Goal: Information Seeking & Learning: Learn about a topic

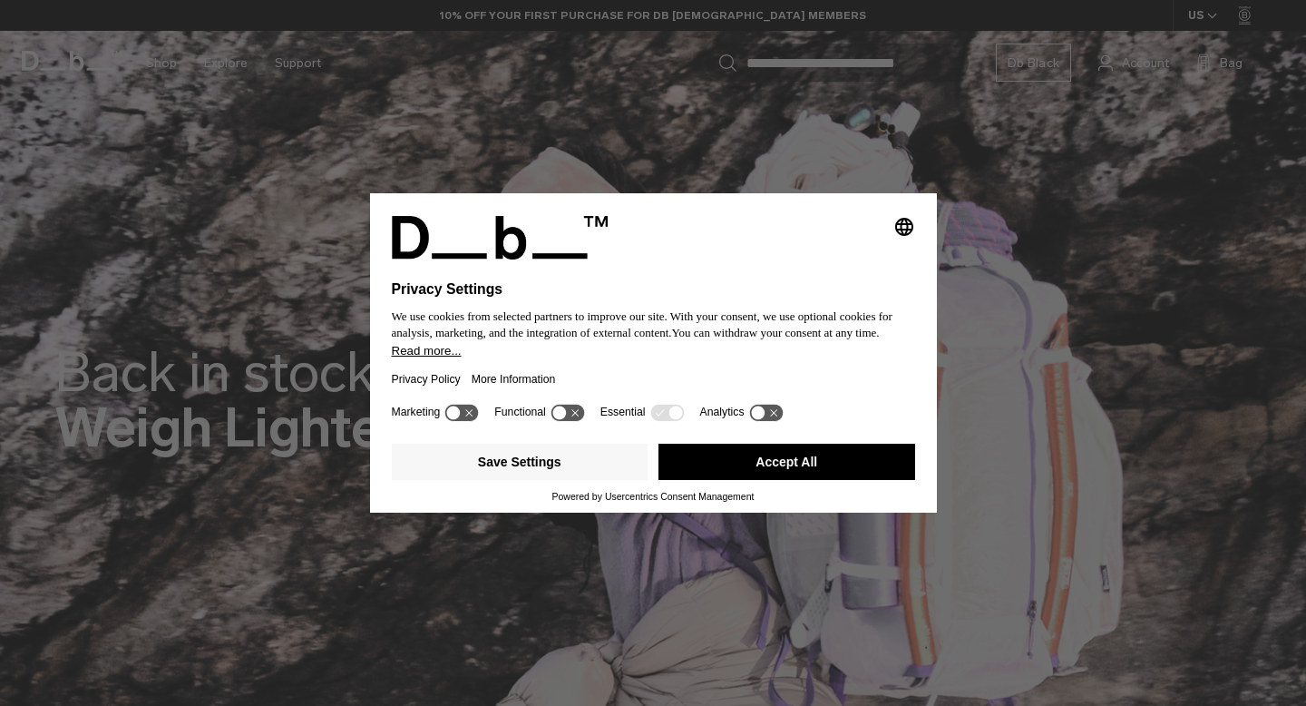
click at [834, 461] on button "Accept All" at bounding box center [787, 462] width 257 height 36
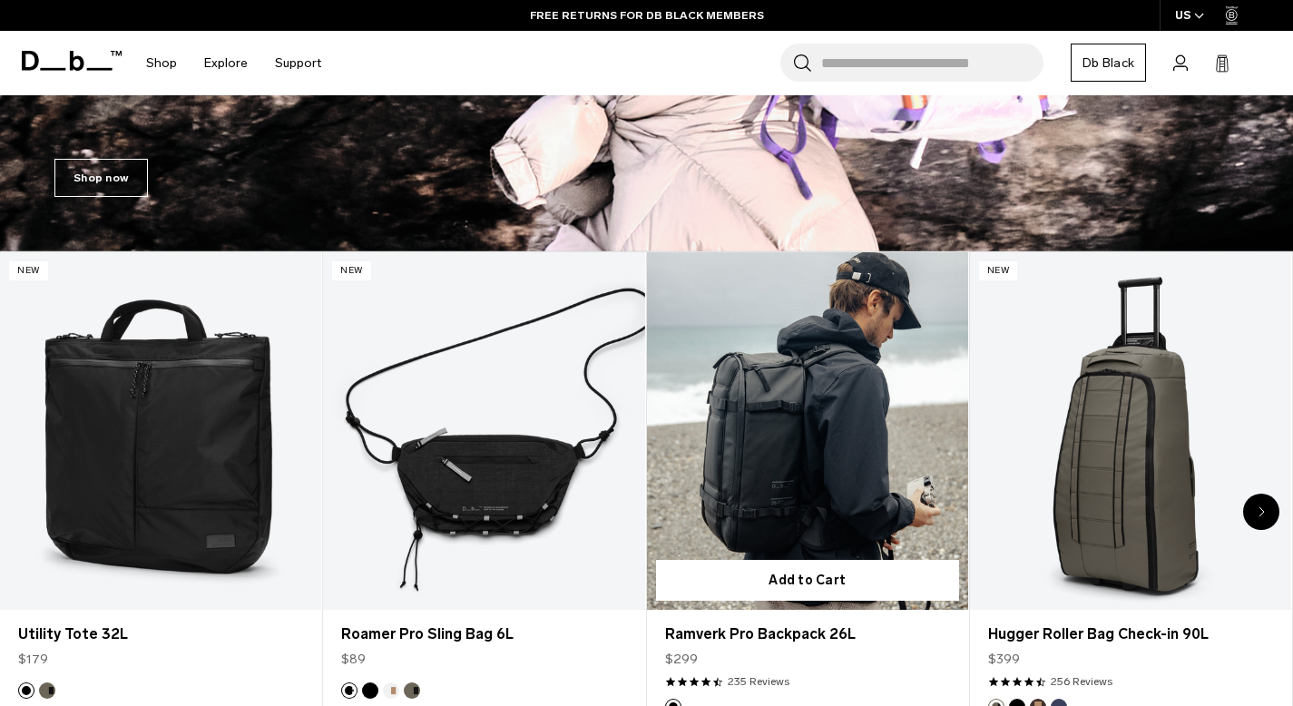
scroll to position [548, 0]
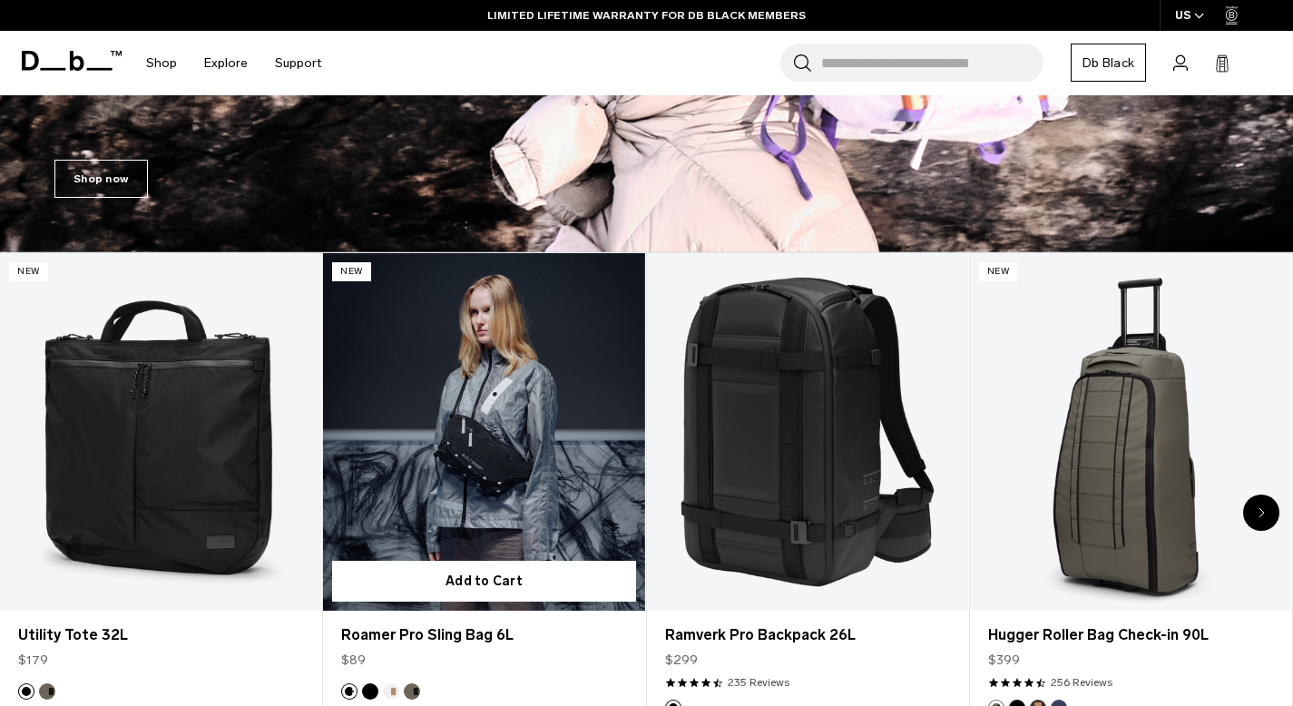
click at [539, 470] on link "Roamer Pro Sling Bag 6L" at bounding box center [483, 431] width 321 height 357
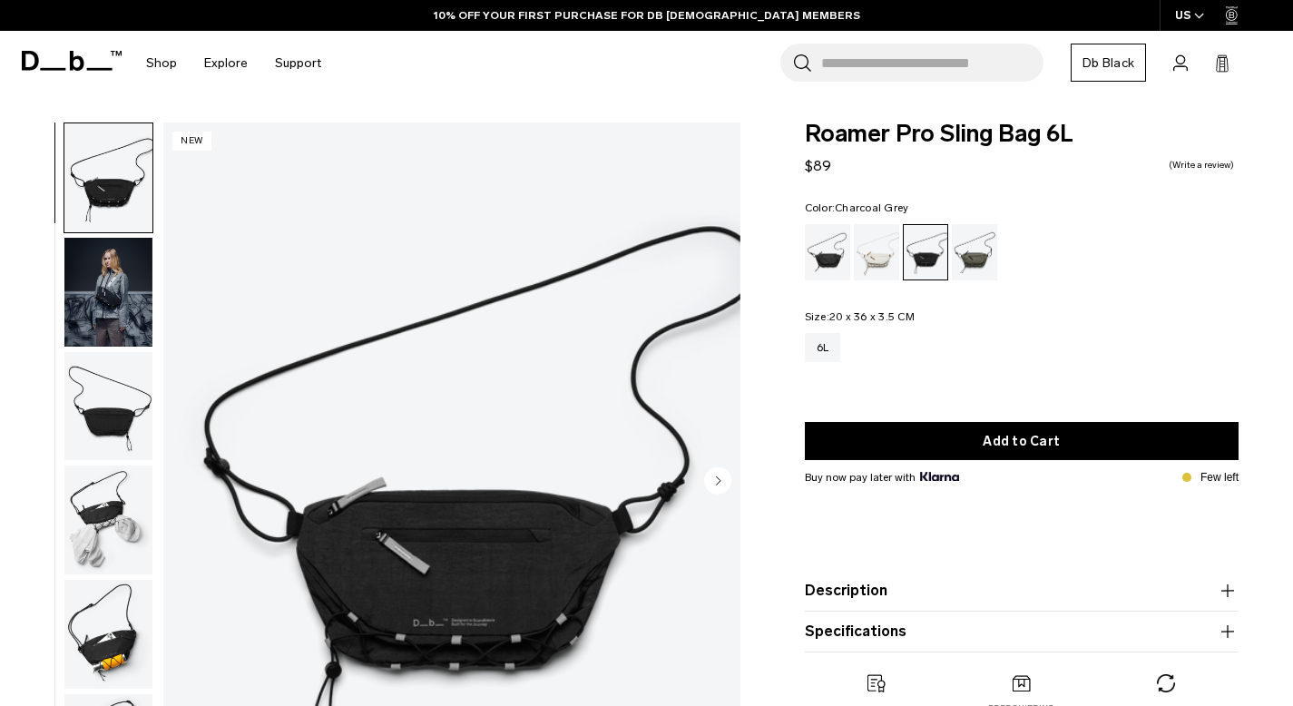
click at [100, 293] on img "button" at bounding box center [108, 292] width 88 height 109
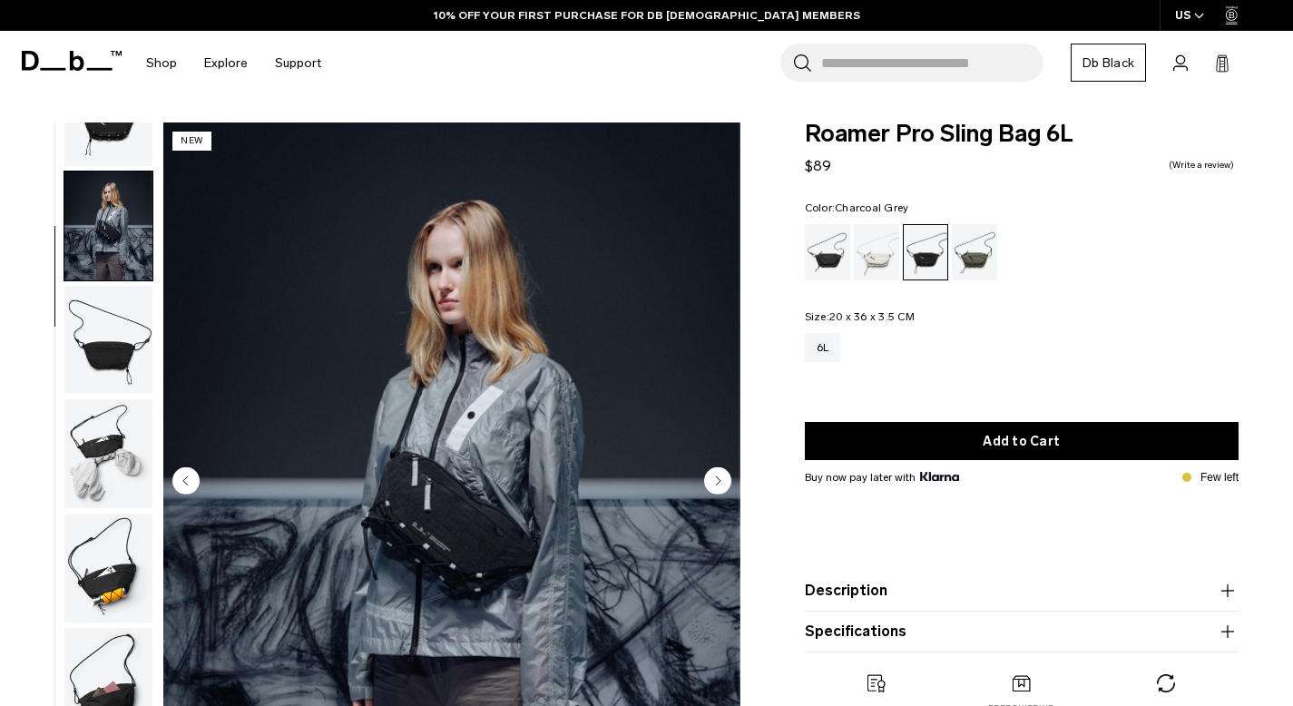
scroll to position [74, 0]
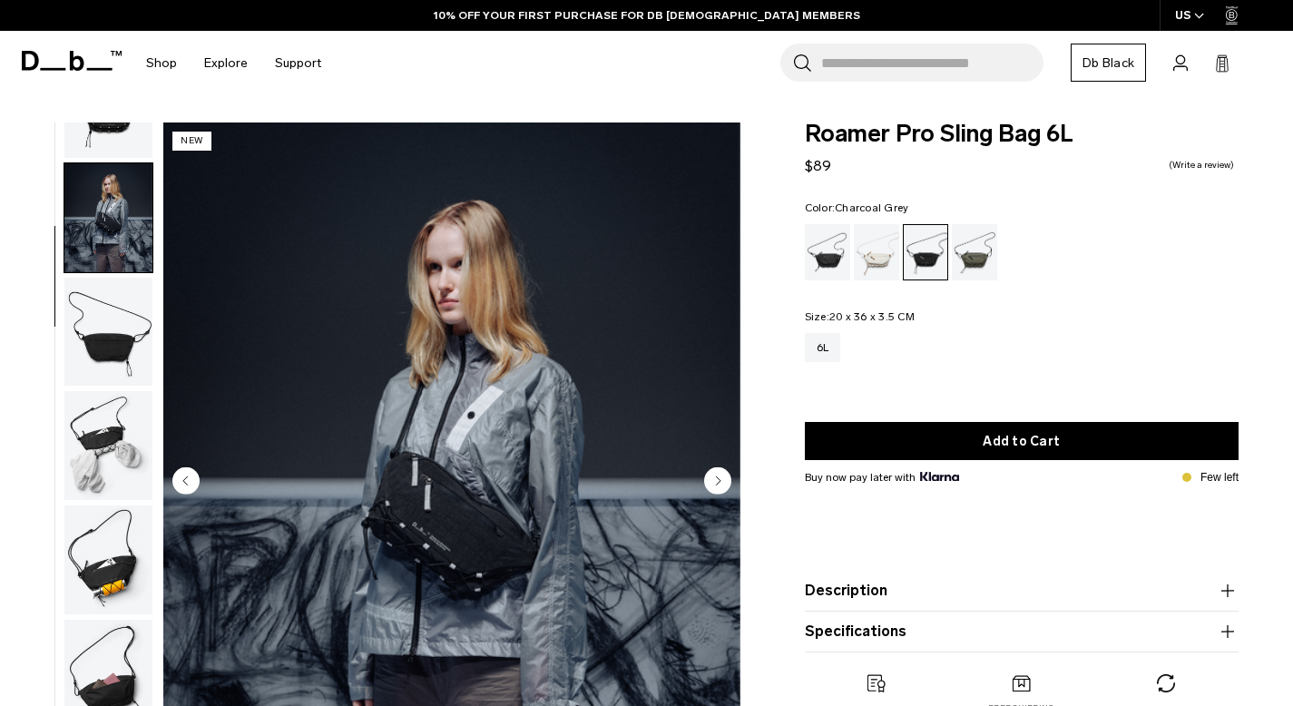
click at [90, 424] on img "button" at bounding box center [108, 445] width 88 height 109
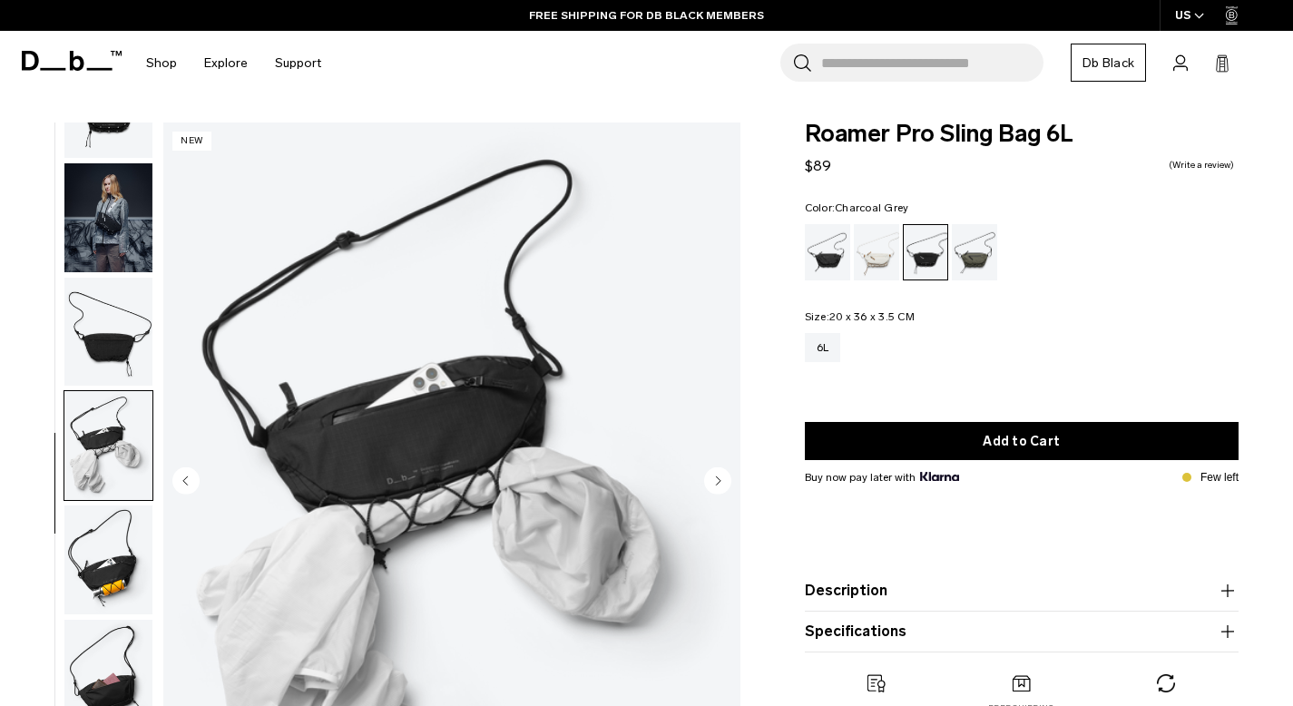
click at [89, 572] on img "button" at bounding box center [108, 559] width 88 height 109
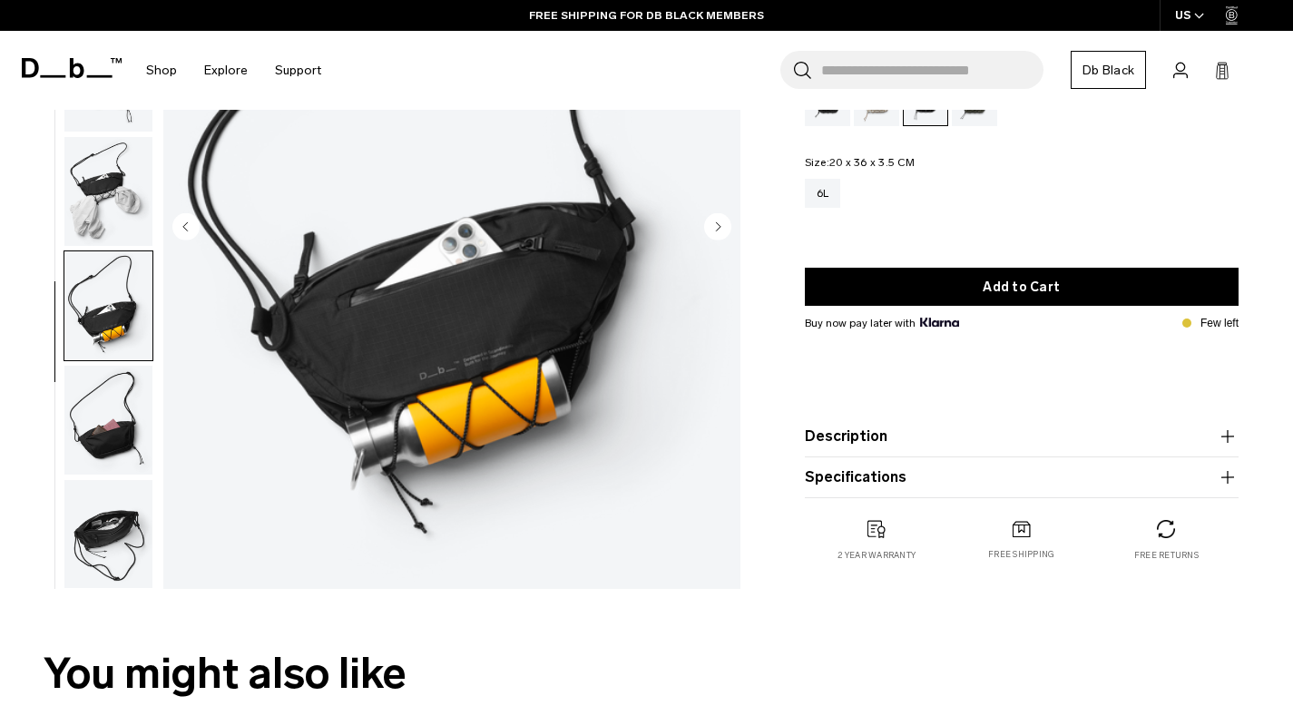
scroll to position [255, 0]
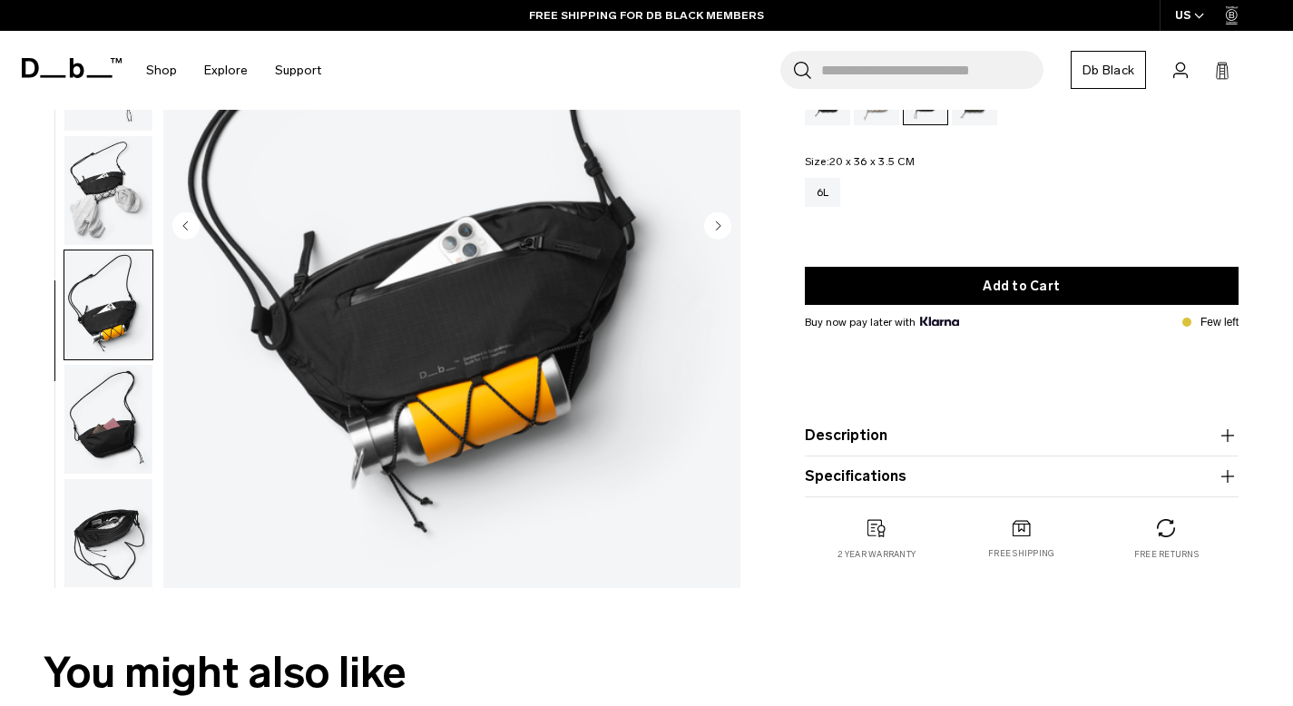
click at [82, 523] on img "button" at bounding box center [108, 533] width 88 height 109
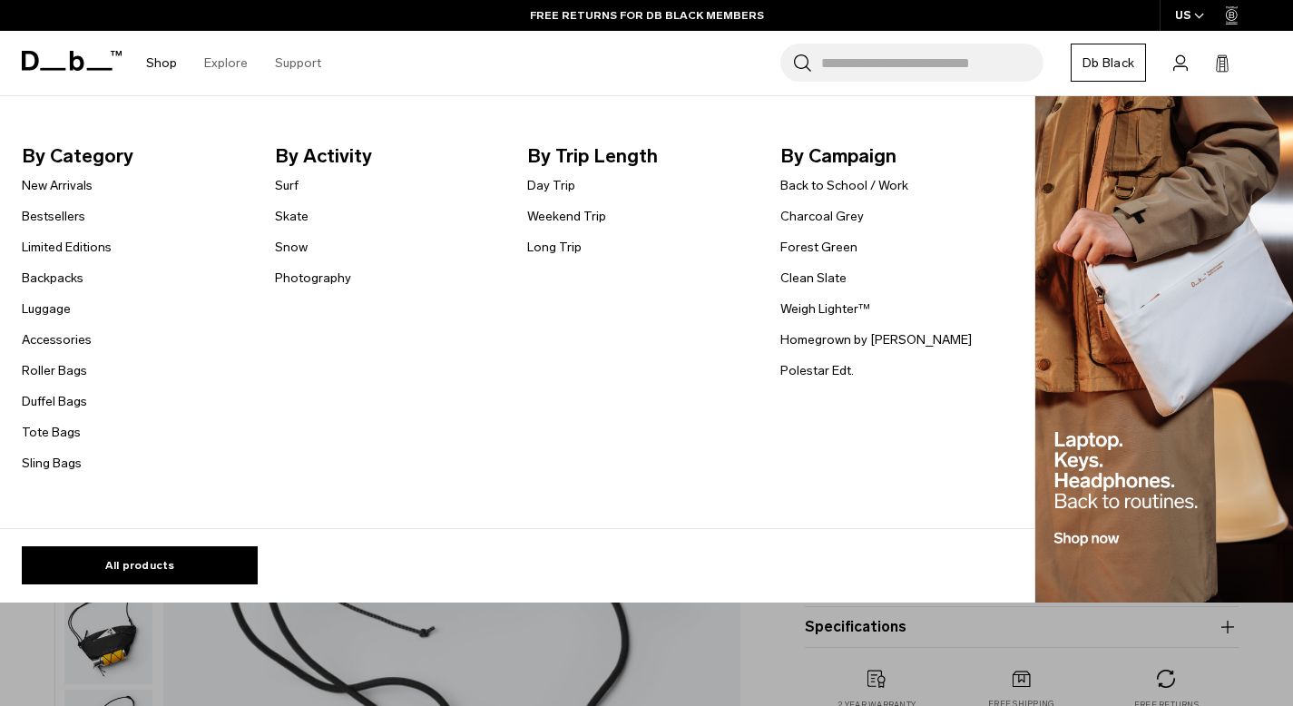
scroll to position [0, 0]
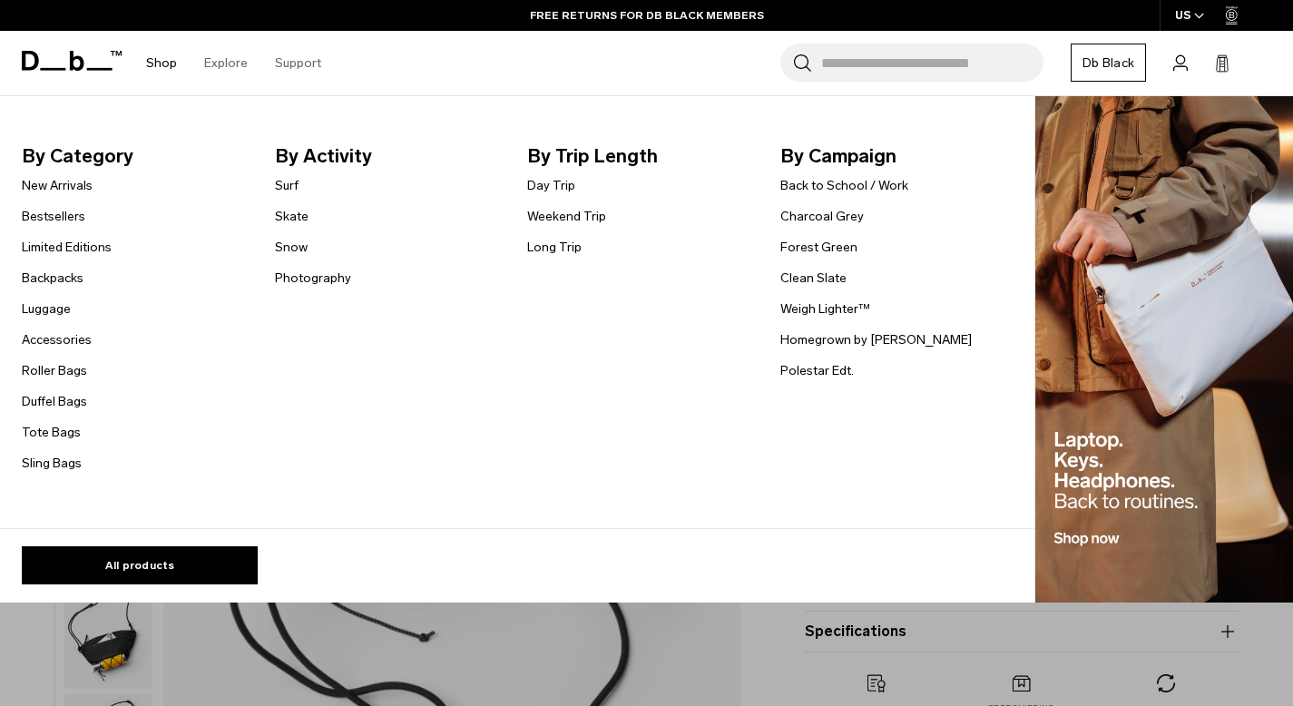
click at [164, 58] on link "Shop" at bounding box center [161, 63] width 31 height 64
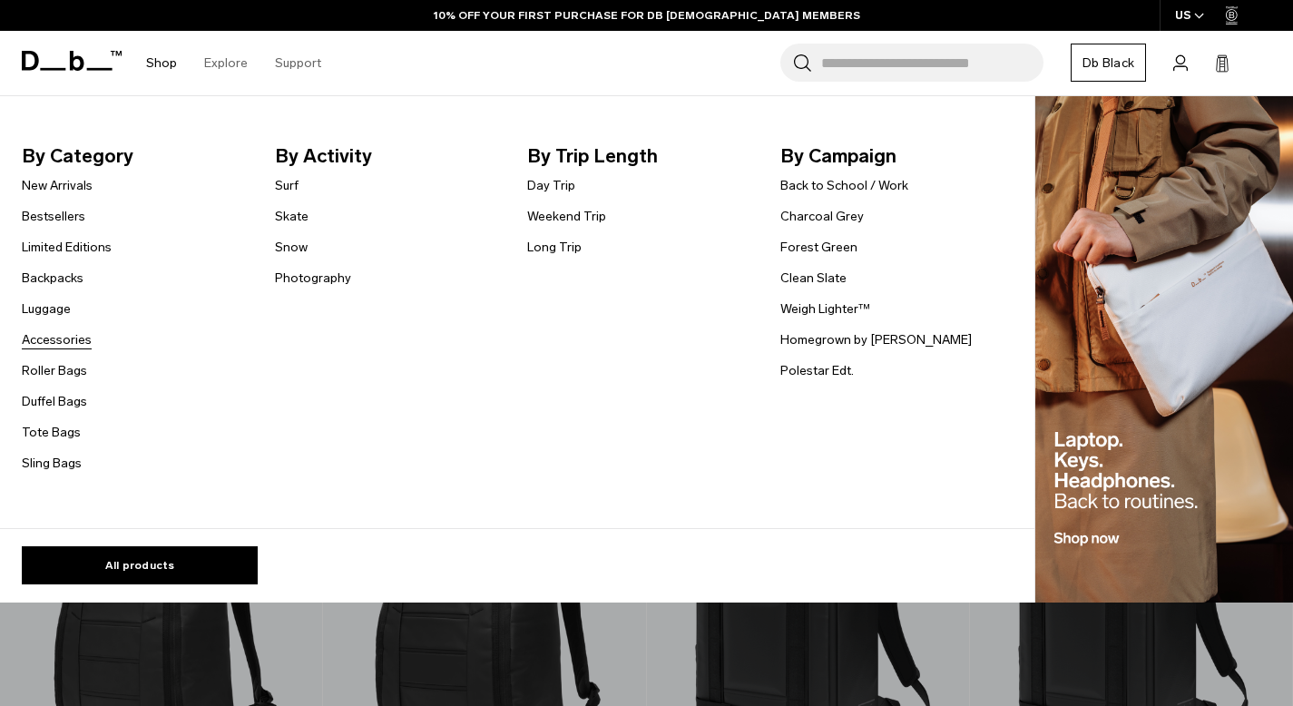
click at [67, 342] on link "Accessories" at bounding box center [57, 339] width 70 height 19
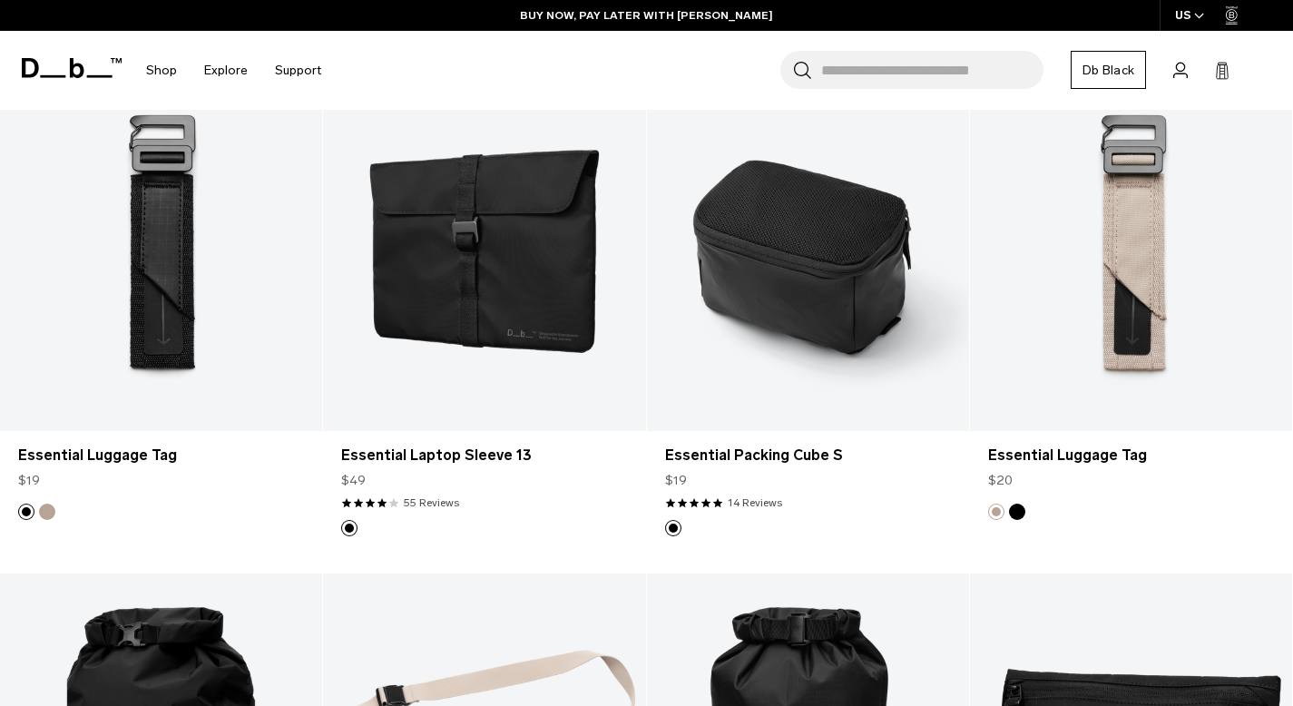
scroll to position [3369, 0]
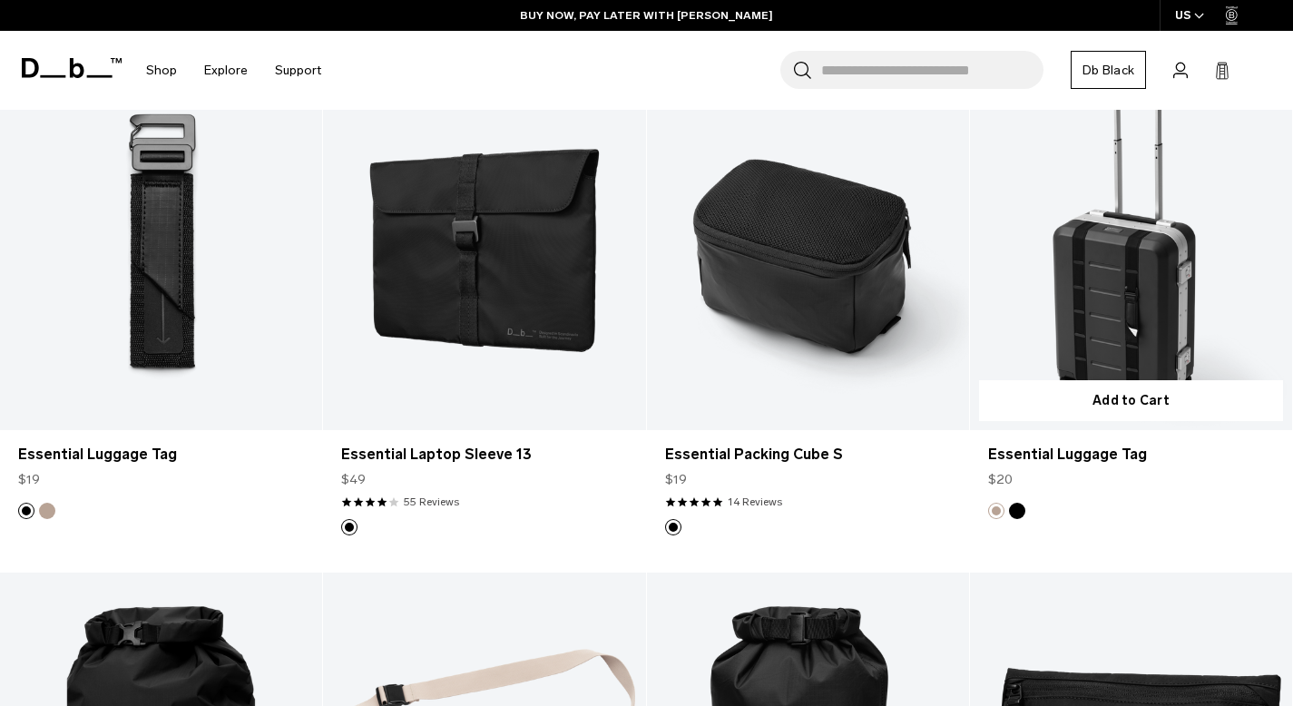
click at [1139, 302] on link "Essential Luggage Tag" at bounding box center [1131, 251] width 322 height 358
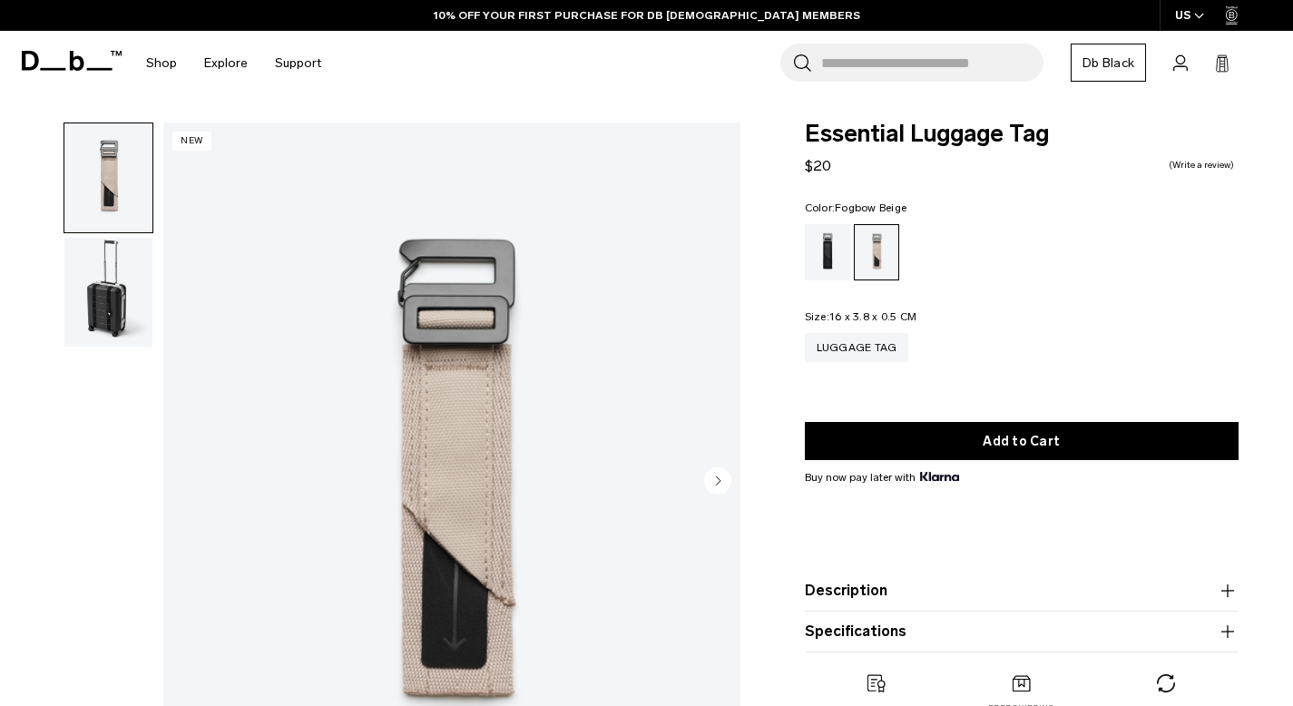
click at [116, 298] on img "button" at bounding box center [108, 292] width 88 height 109
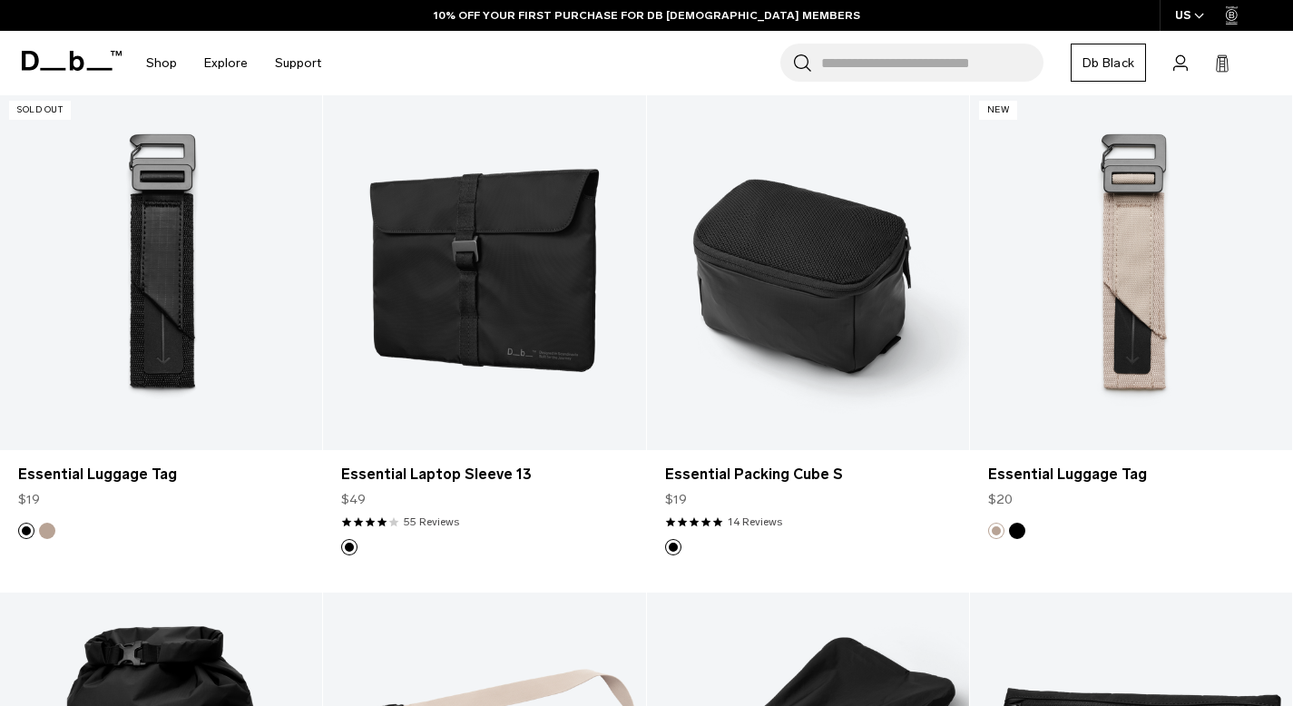
scroll to position [3349, 0]
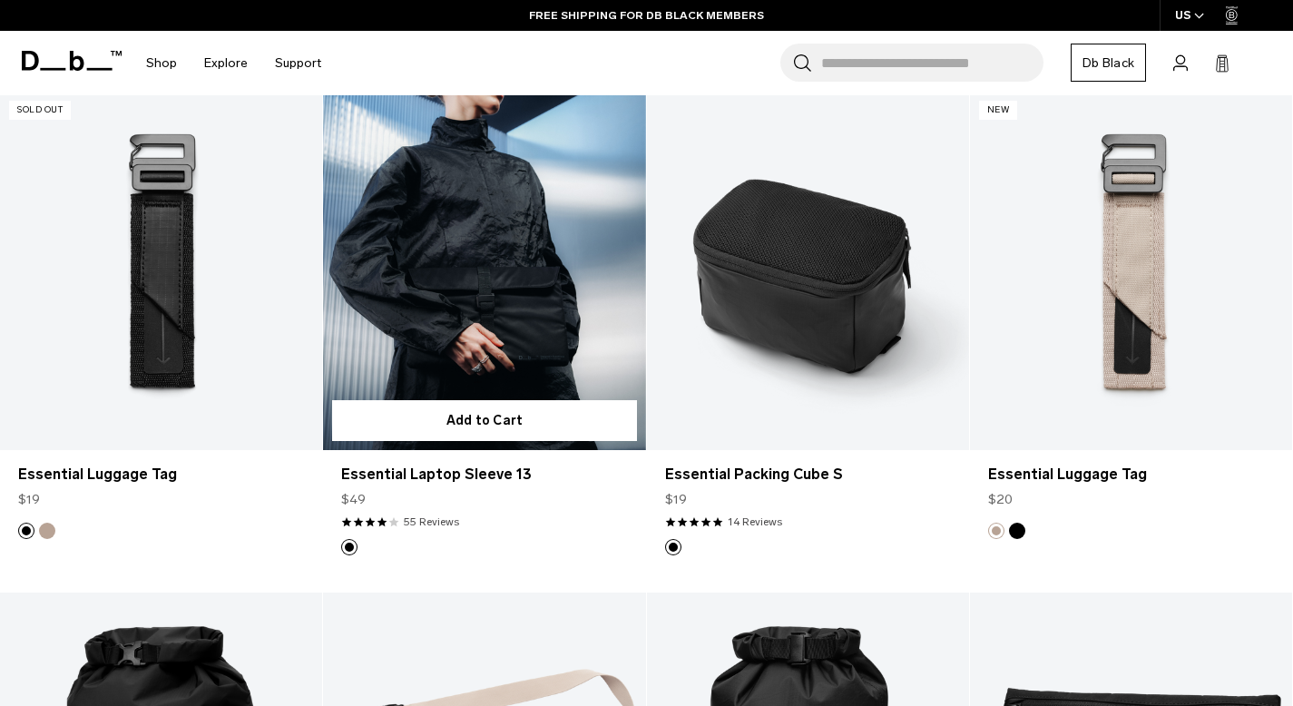
click at [538, 303] on link "Essential Laptop Sleeve 13" at bounding box center [484, 271] width 322 height 358
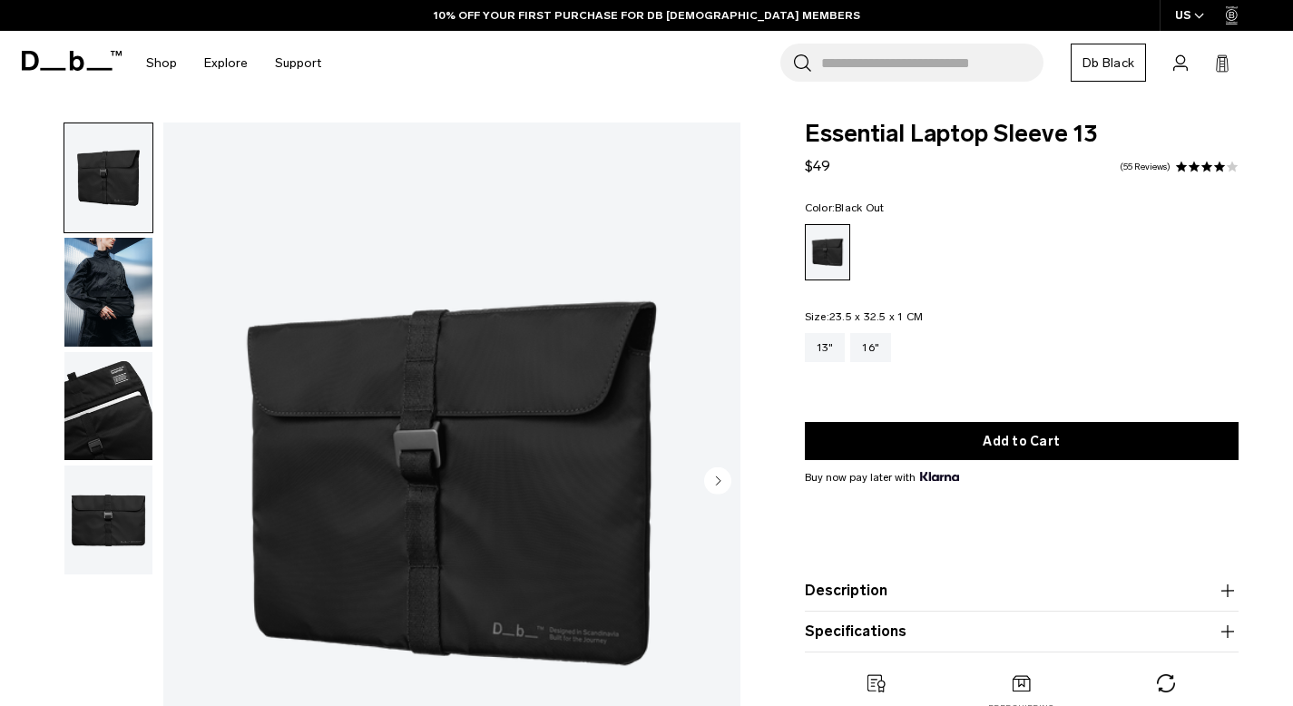
click at [103, 403] on img "button" at bounding box center [108, 406] width 88 height 109
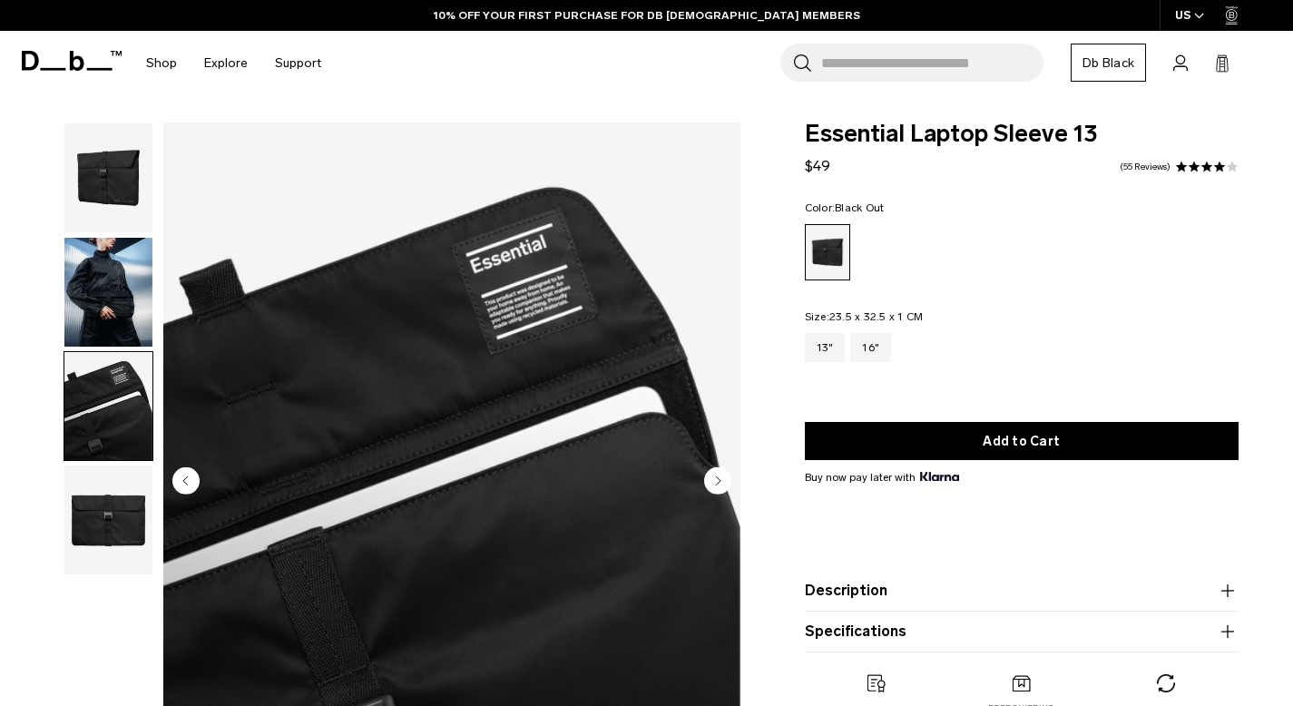
click at [121, 504] on img "button" at bounding box center [108, 519] width 88 height 109
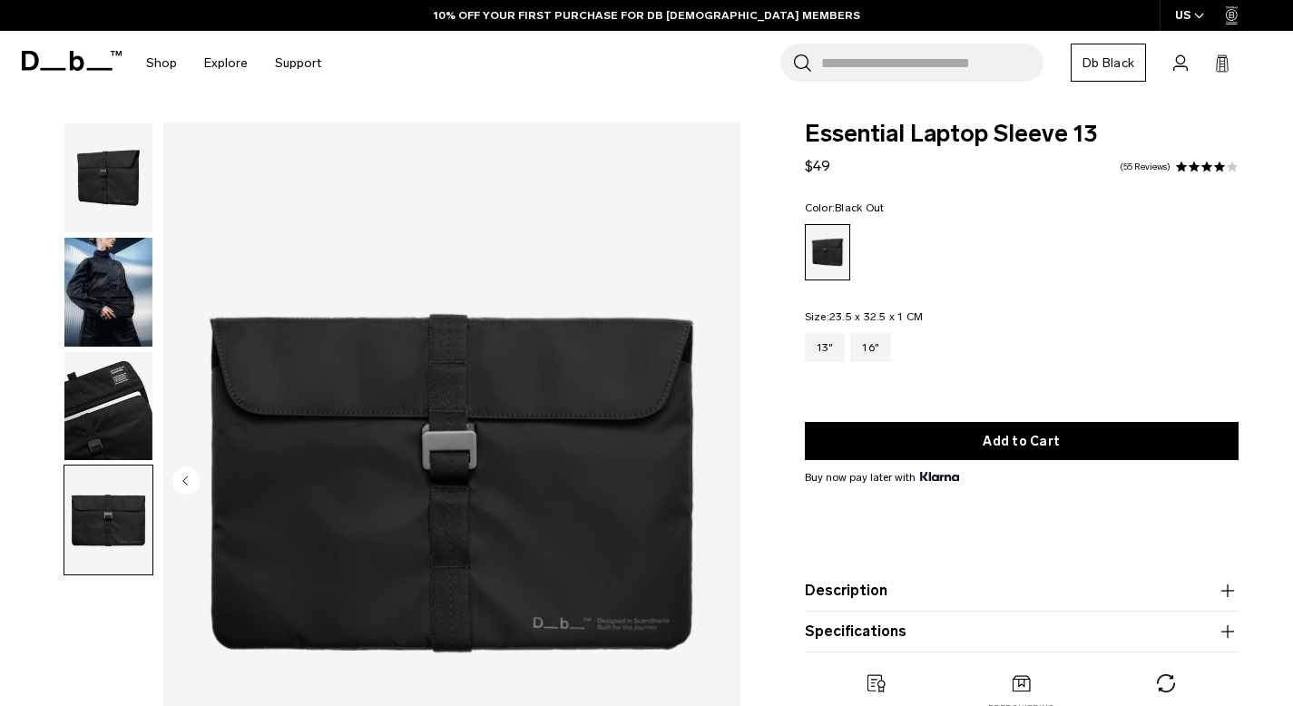
click at [87, 176] on img "button" at bounding box center [108, 177] width 88 height 109
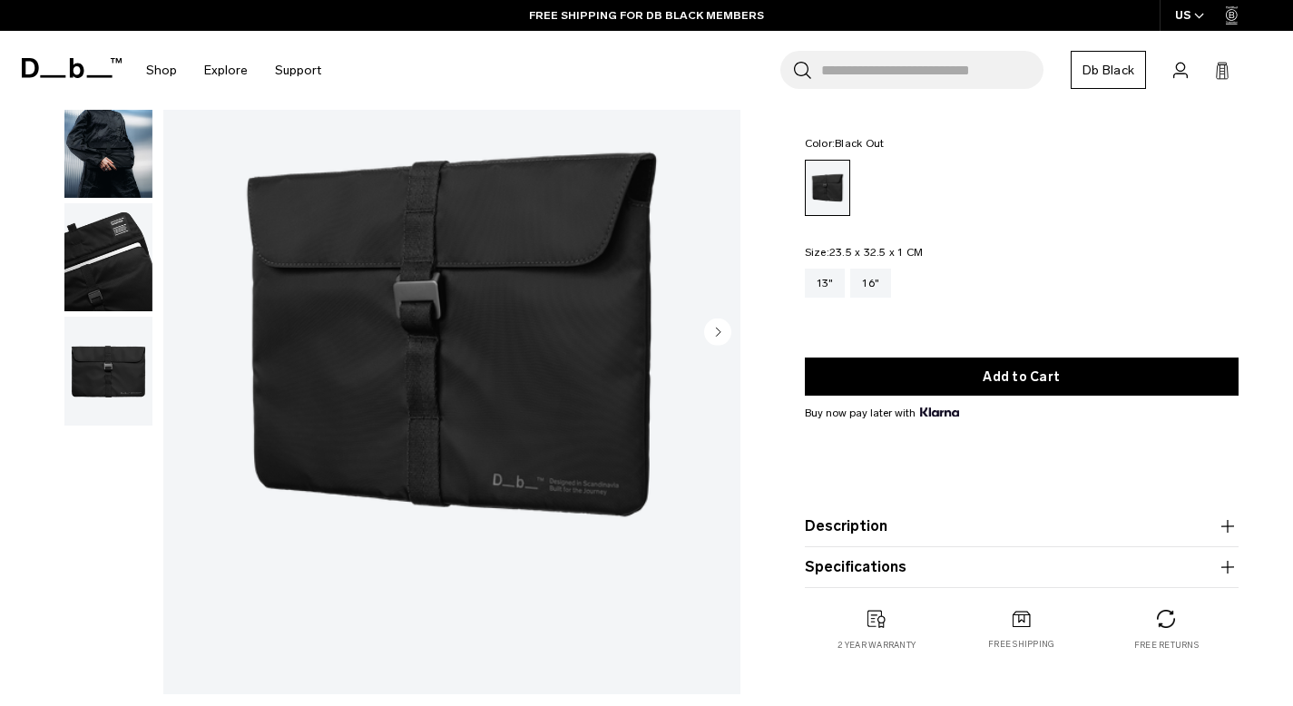
scroll to position [150, 0]
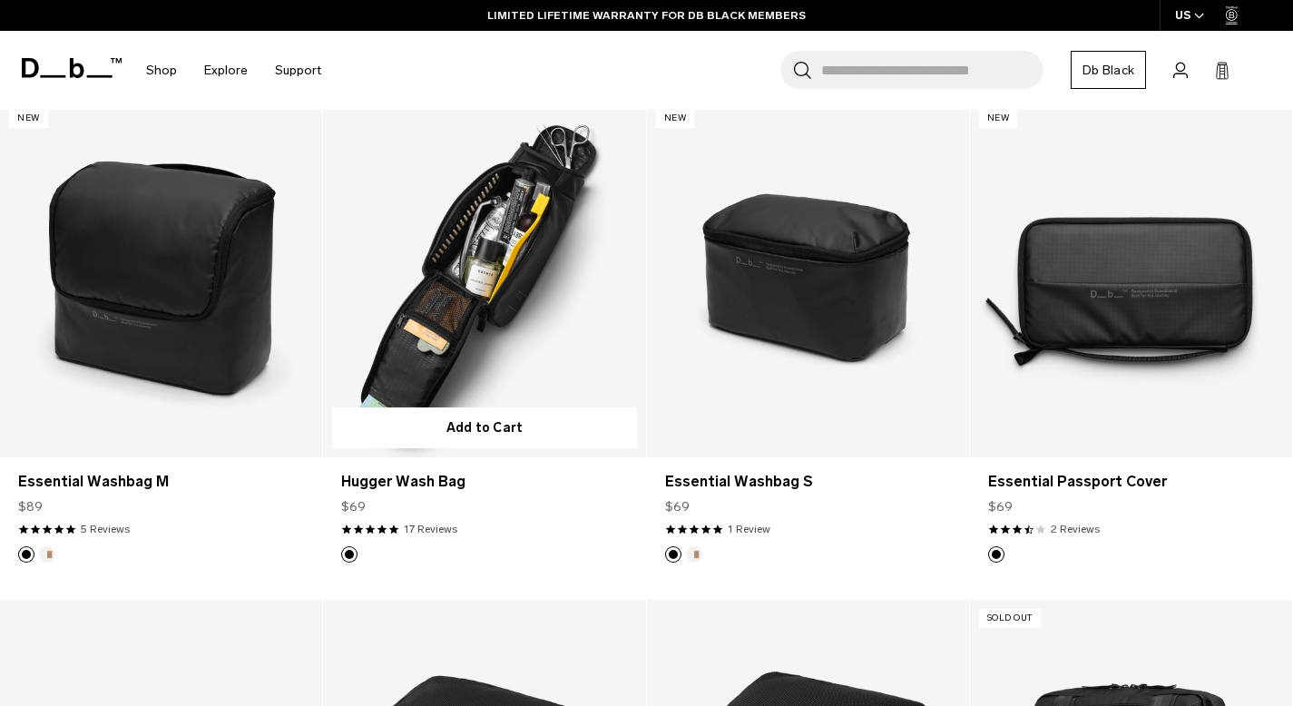
scroll to position [2394, 0]
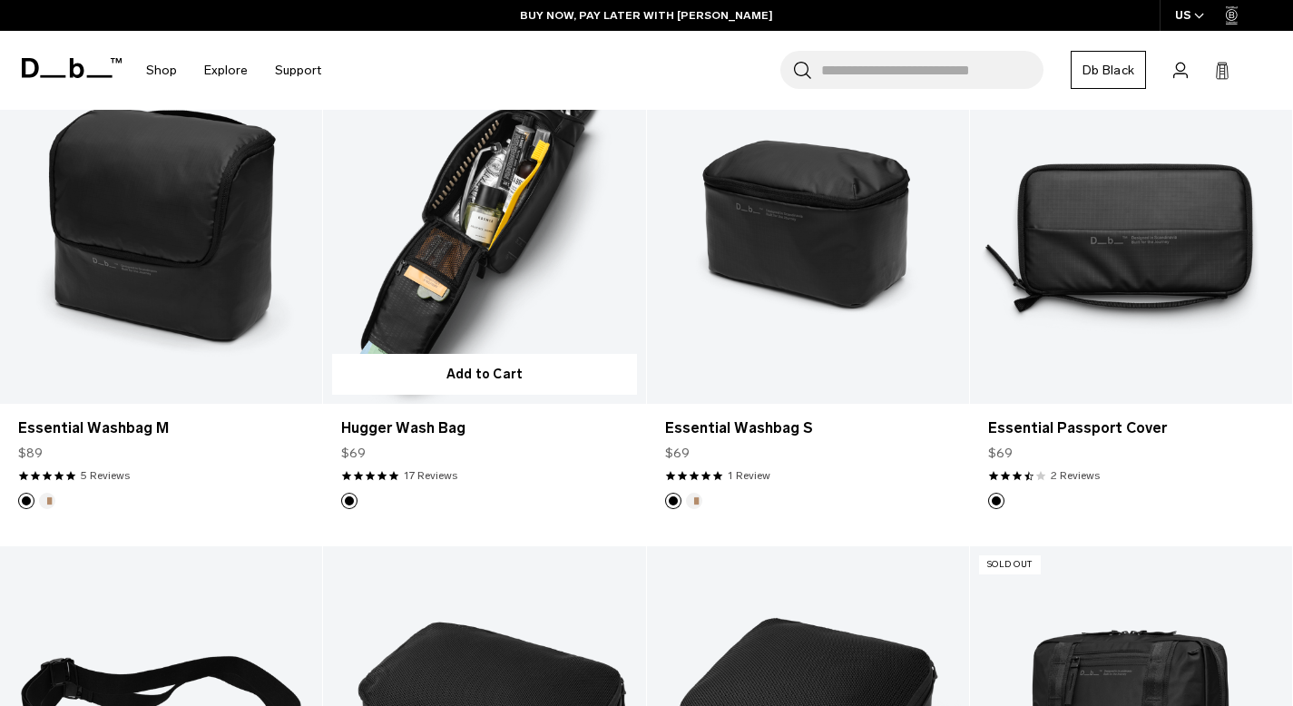
click at [510, 248] on link "Hugger Wash Bag" at bounding box center [484, 225] width 322 height 358
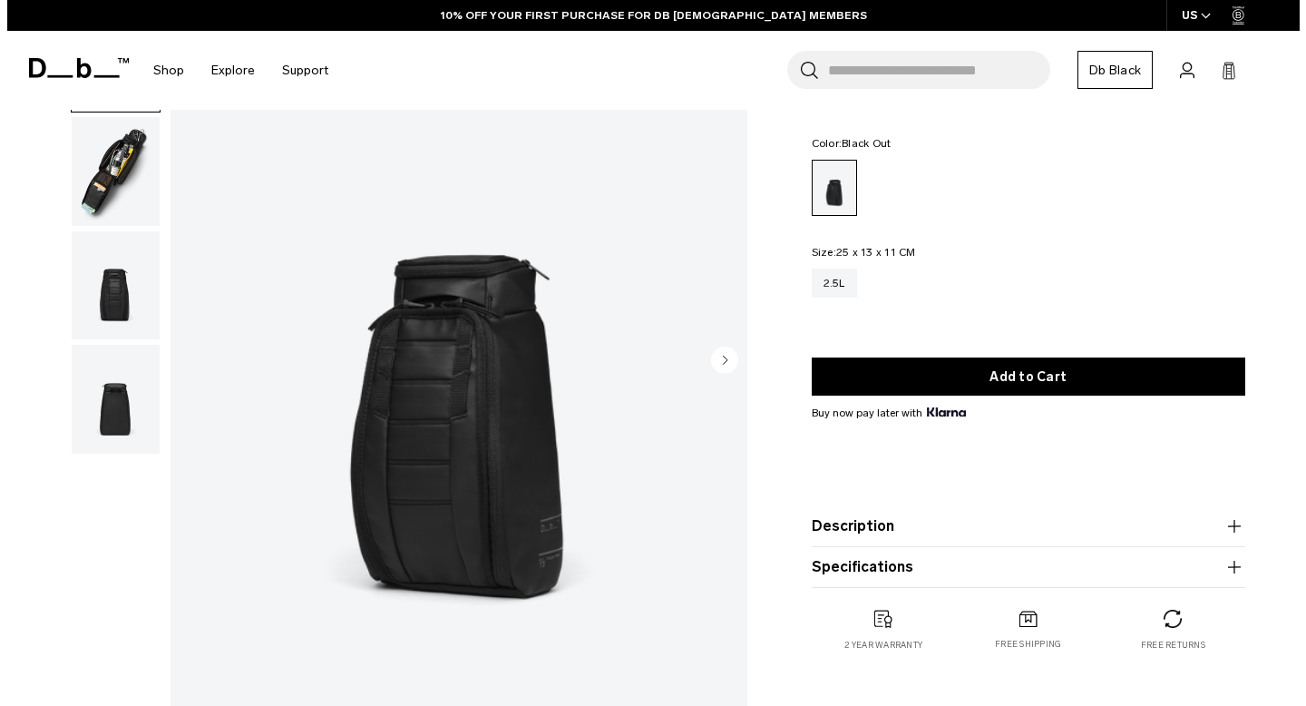
scroll to position [26, 0]
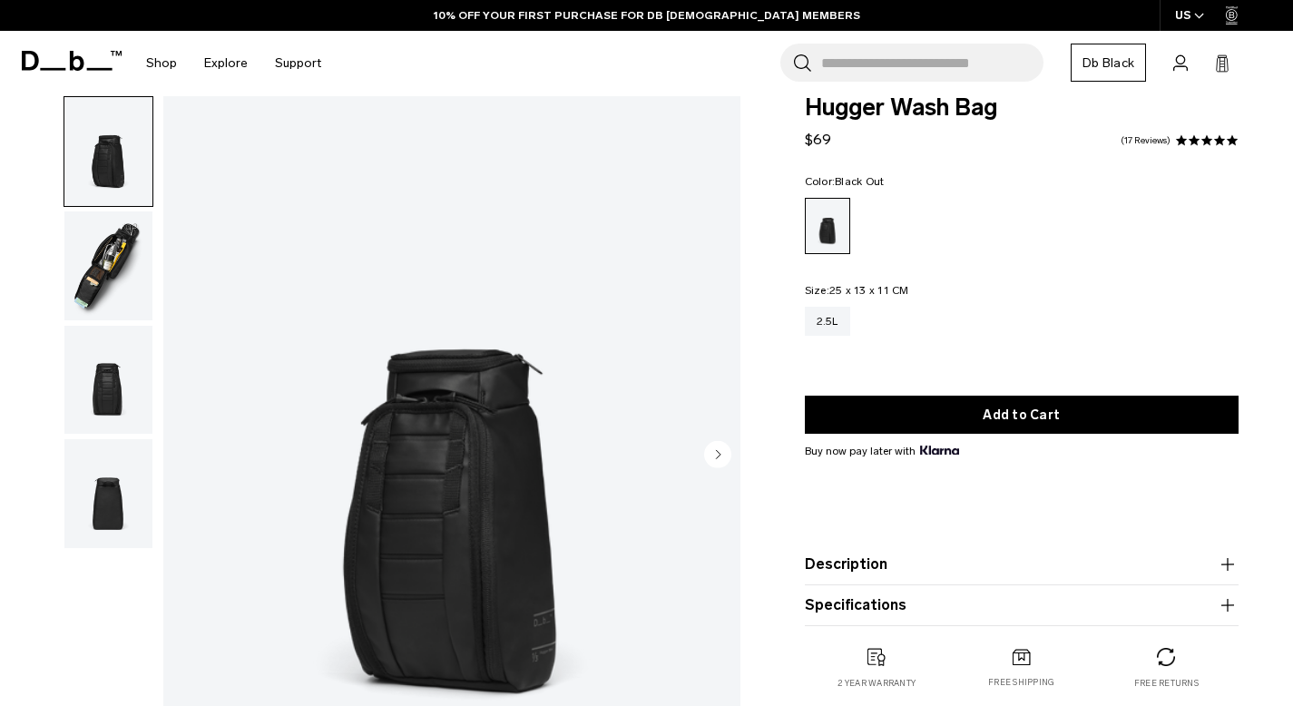
click at [719, 457] on circle "Next slide" at bounding box center [717, 454] width 27 height 27
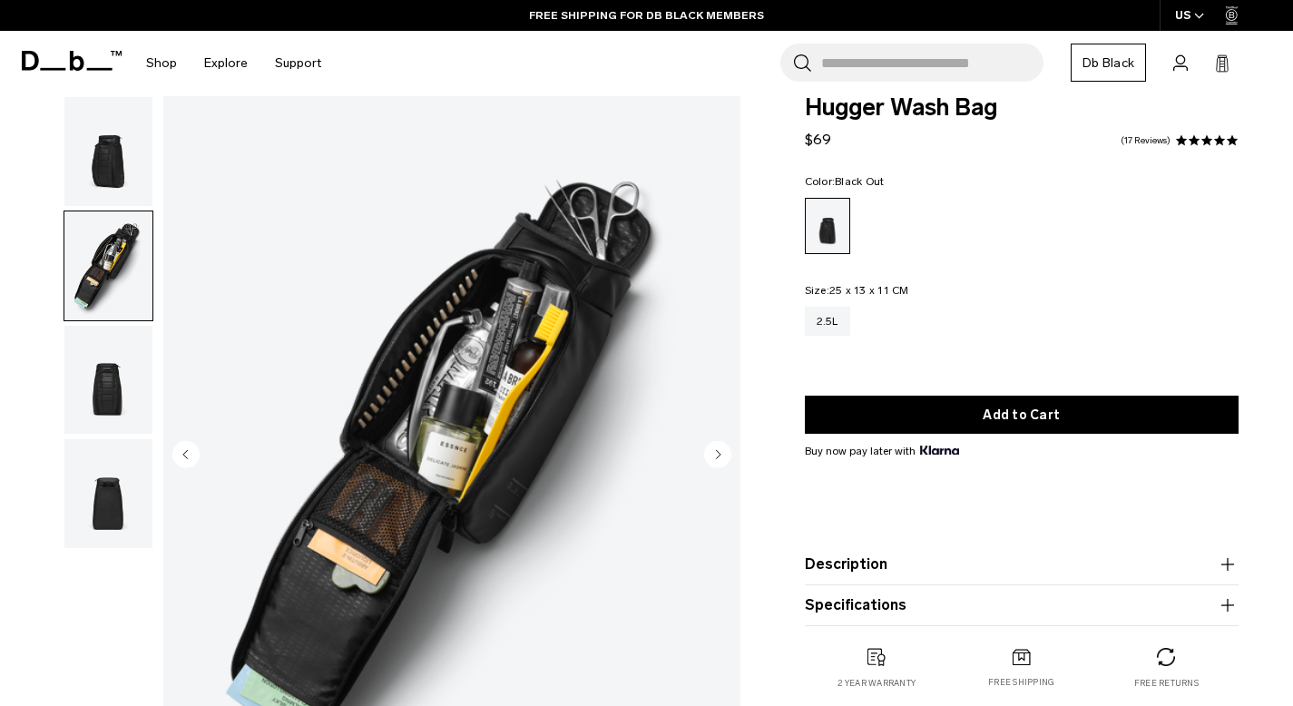
click at [719, 457] on circle "Next slide" at bounding box center [717, 454] width 27 height 27
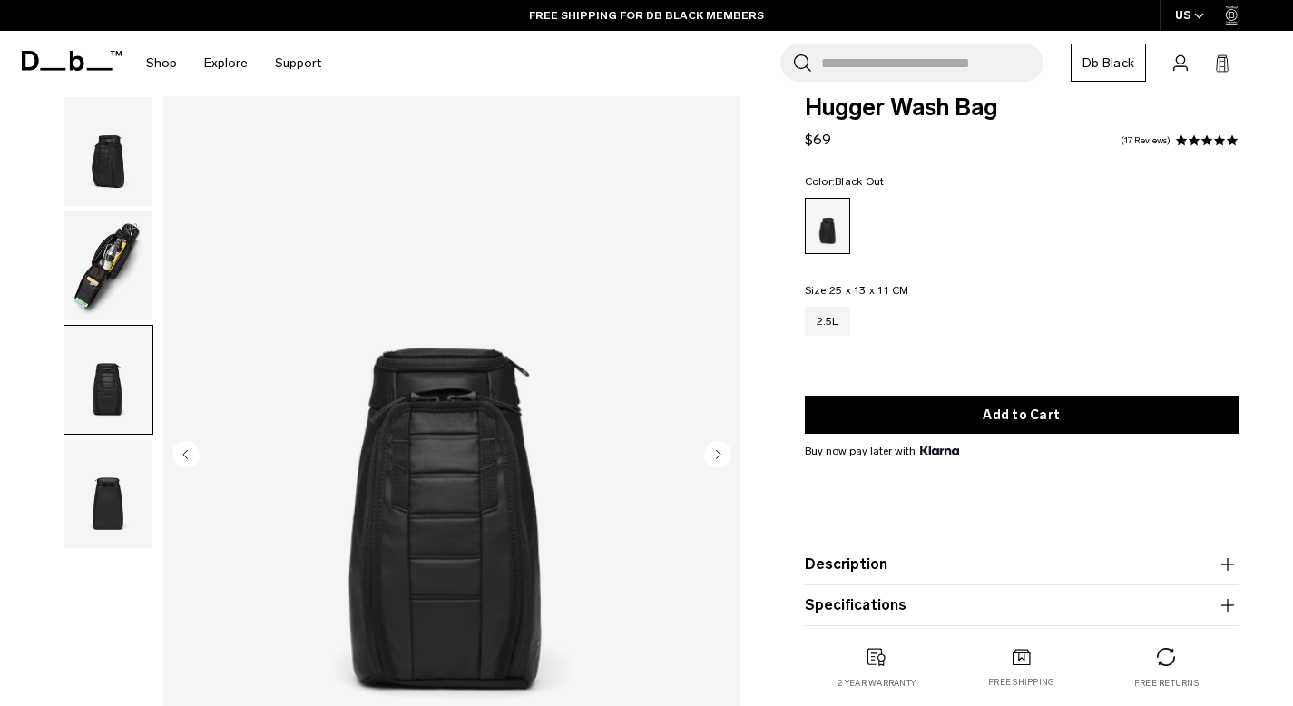
click at [719, 457] on circle "Next slide" at bounding box center [717, 454] width 27 height 27
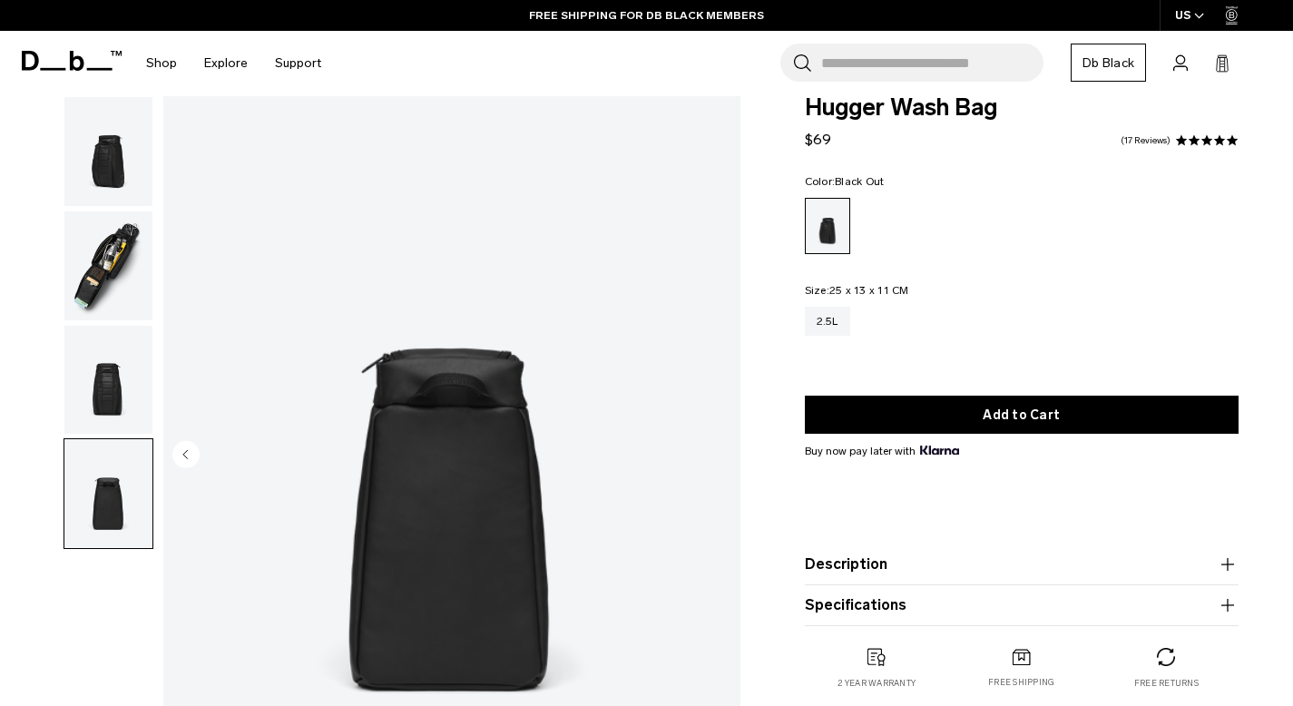
click at [719, 457] on img "4 / 4" at bounding box center [451, 456] width 577 height 720
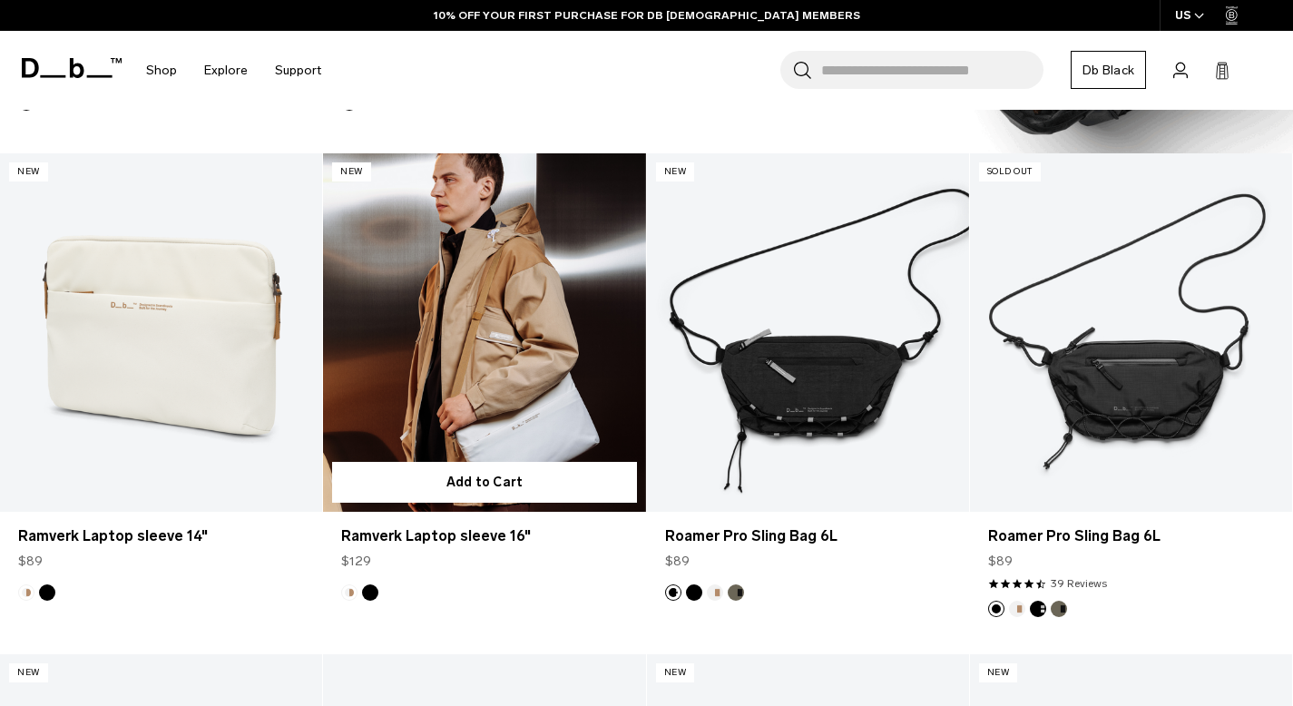
scroll to position [1795, 0]
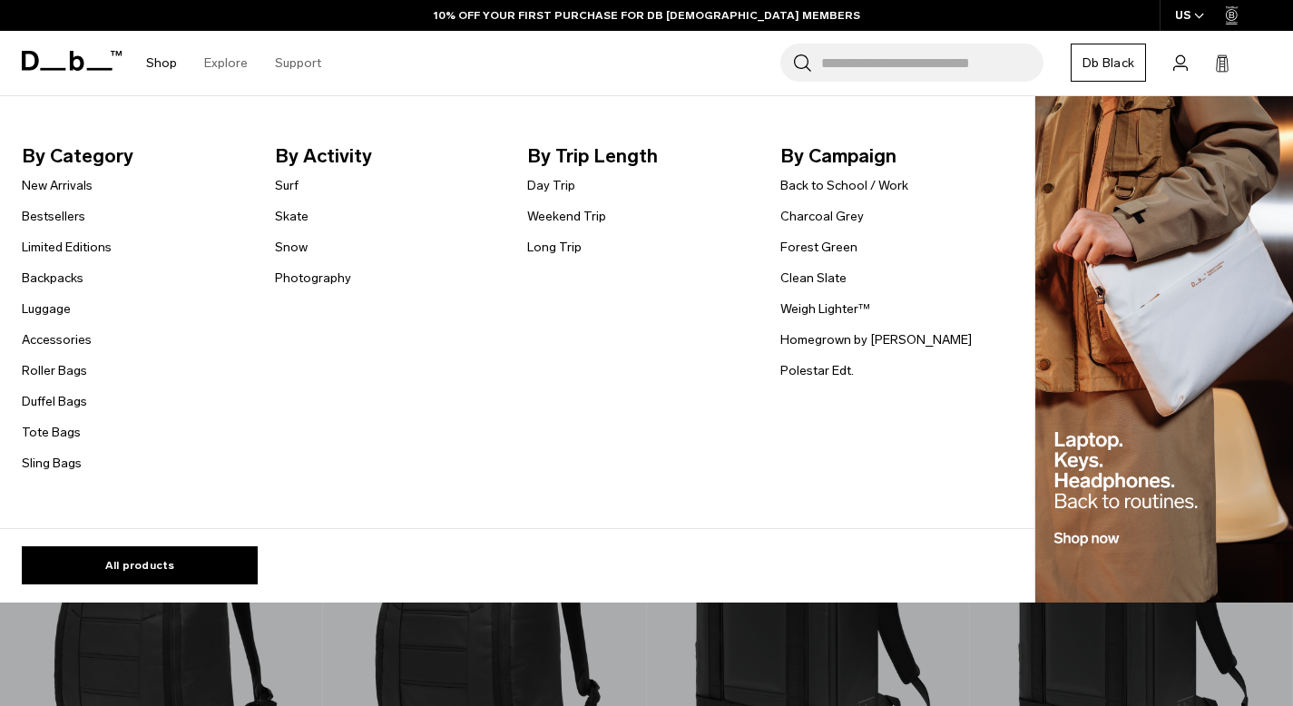
scroll to position [4, 0]
click at [821, 310] on link "Weigh Lighter™" at bounding box center [825, 308] width 90 height 19
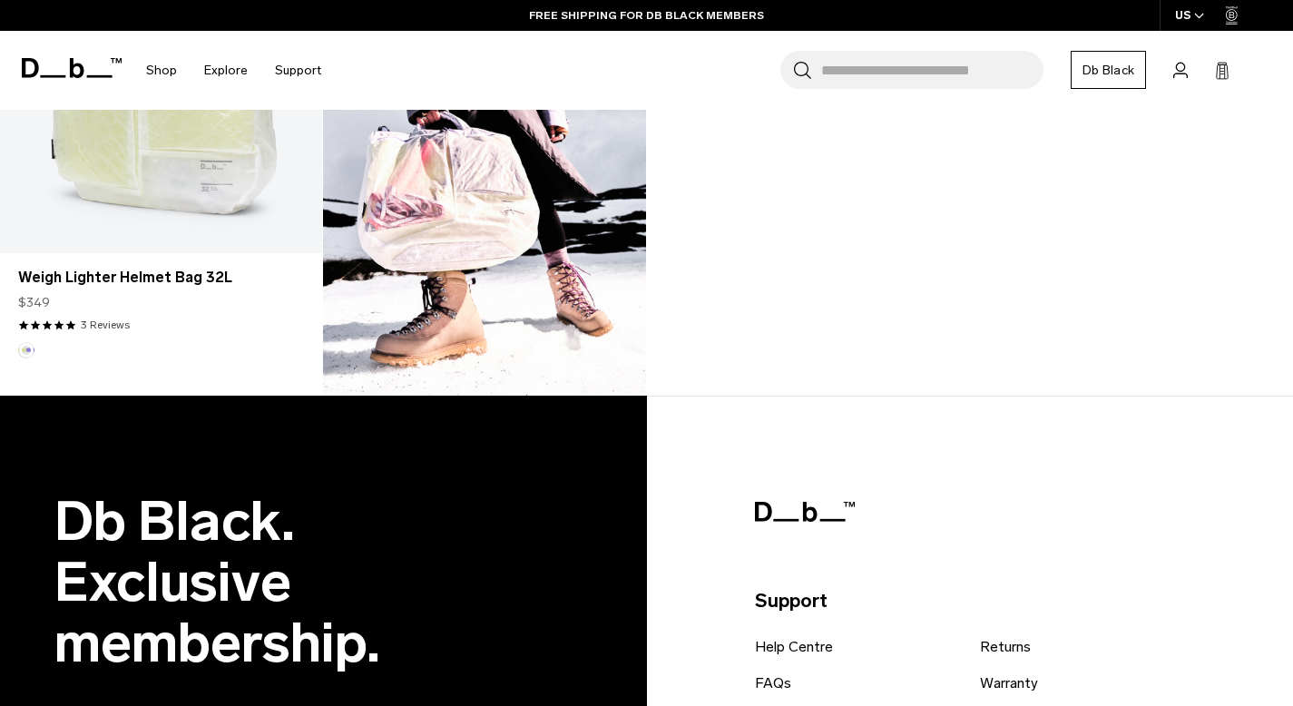
scroll to position [1399, 0]
